Goal: Navigation & Orientation: Understand site structure

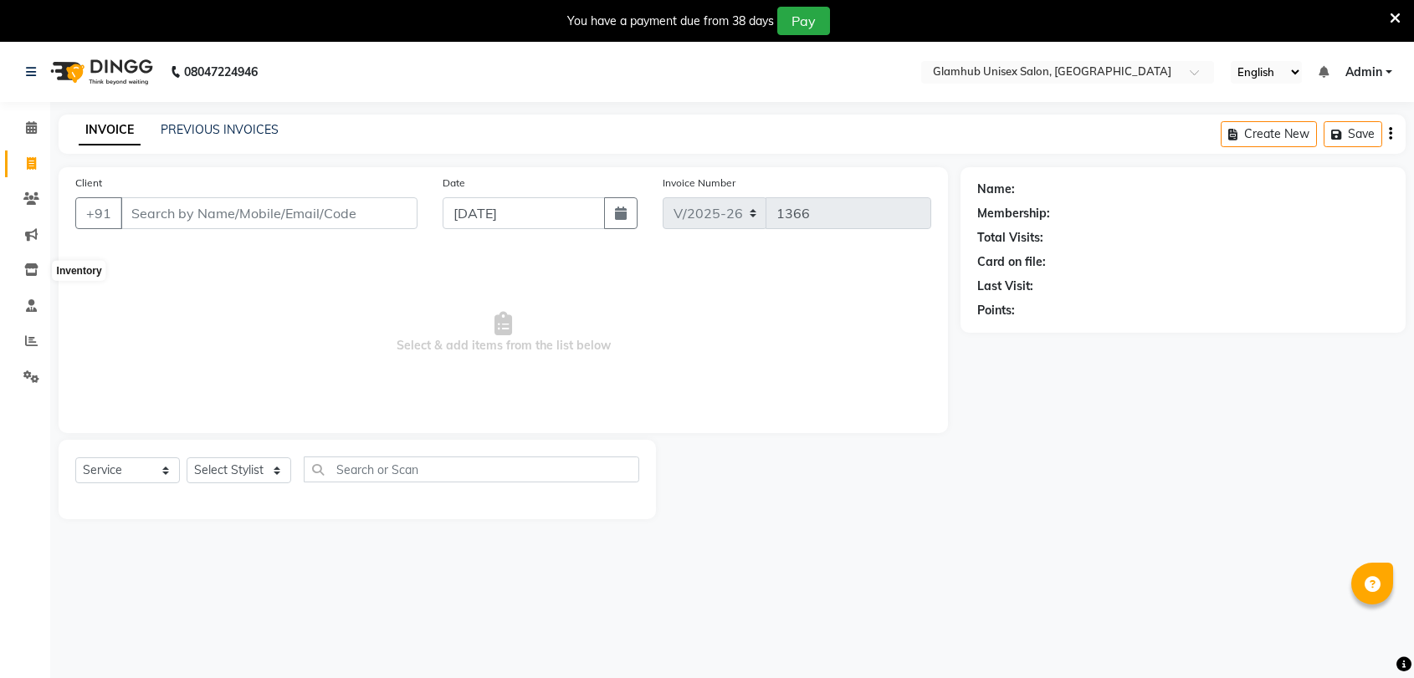
select select "7771"
select select "service"
click at [27, 313] on span at bounding box center [31, 306] width 29 height 19
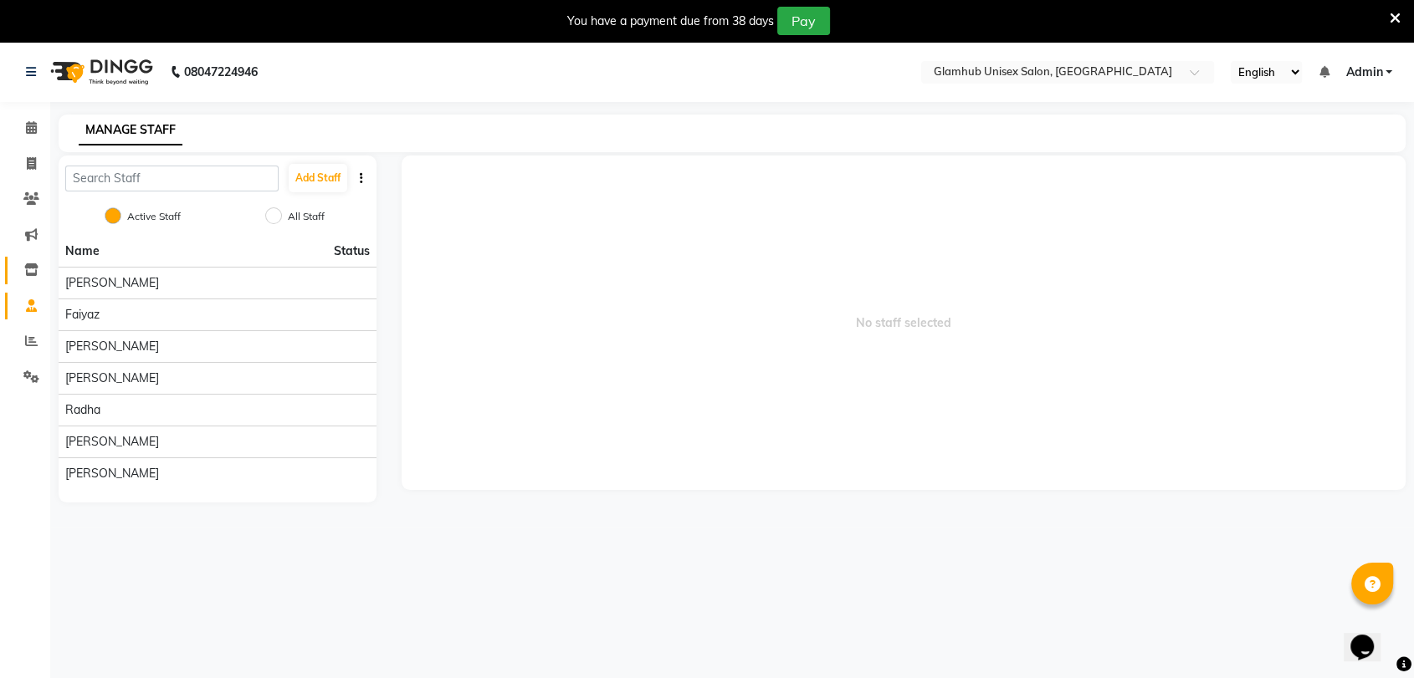
click at [23, 259] on link "Inventory" at bounding box center [25, 271] width 40 height 28
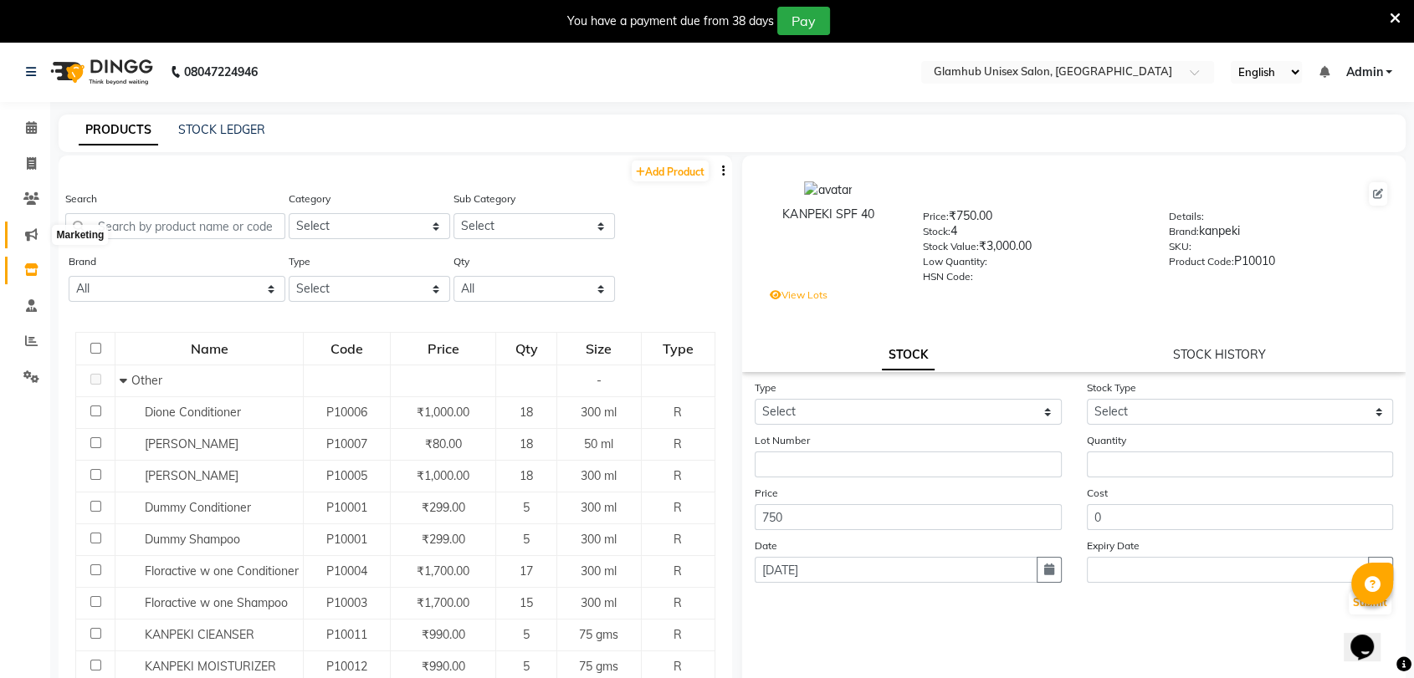
click at [24, 226] on span at bounding box center [31, 235] width 29 height 19
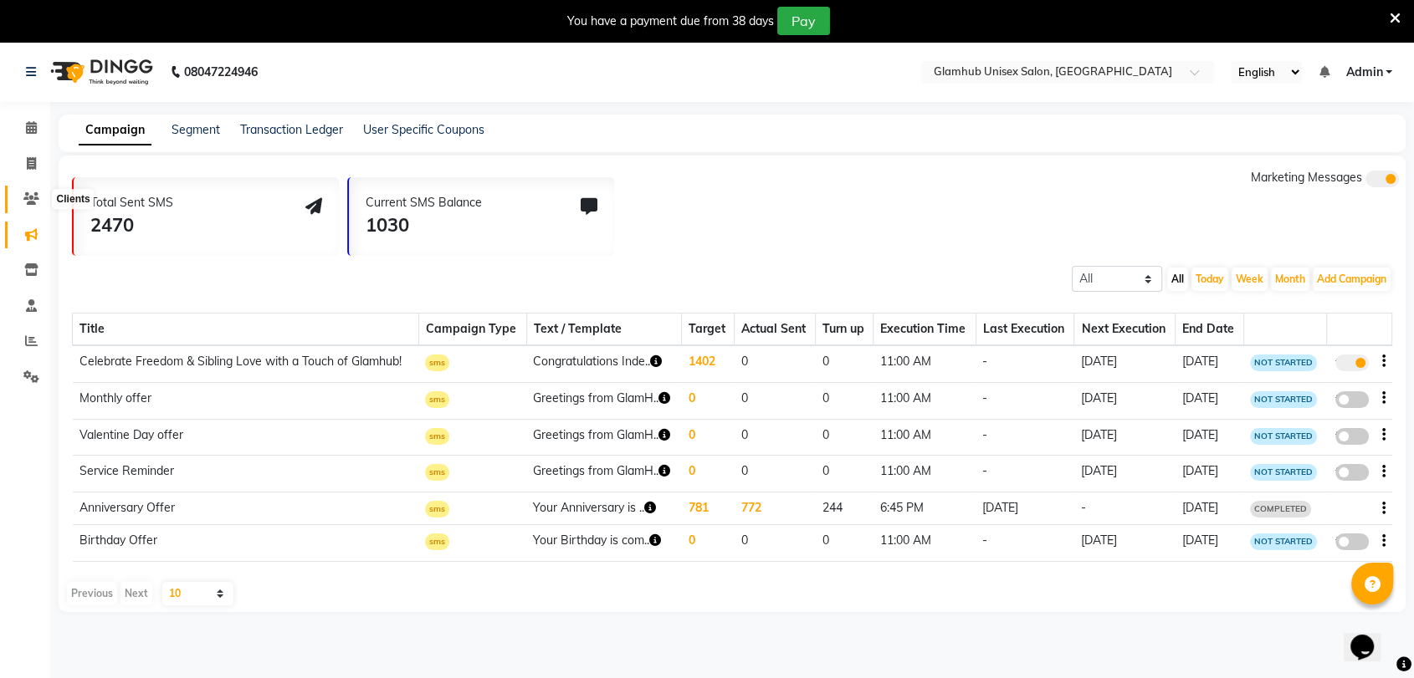
click at [23, 198] on icon at bounding box center [31, 198] width 16 height 13
